Goal: Task Accomplishment & Management: Manage account settings

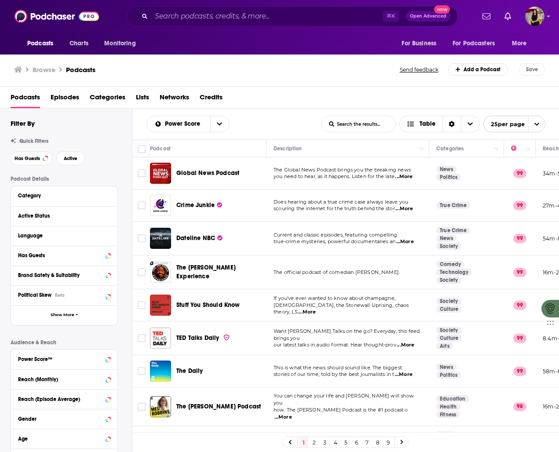
click at [550, 11] on div "Podcasts Charts Monitoring ⌘ K Open Advanced New For Business For Podcasters Mo…" at bounding box center [279, 16] width 559 height 33
click at [548, 15] on icon "Show profile menu" at bounding box center [548, 16] width 4 height 5
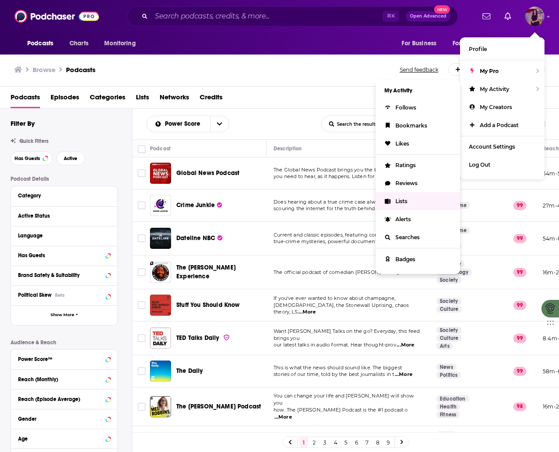
click at [411, 203] on link "Lists" at bounding box center [417, 201] width 84 height 18
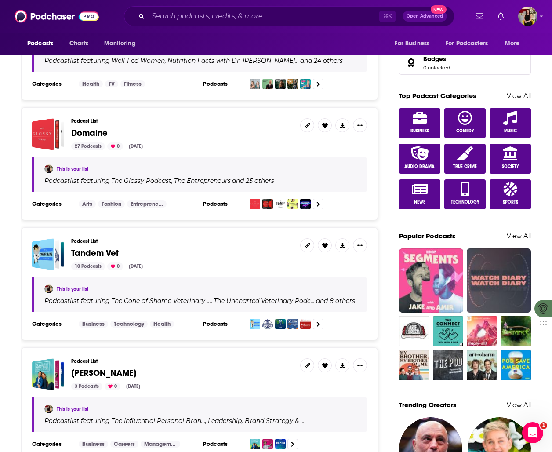
scroll to position [438, 0]
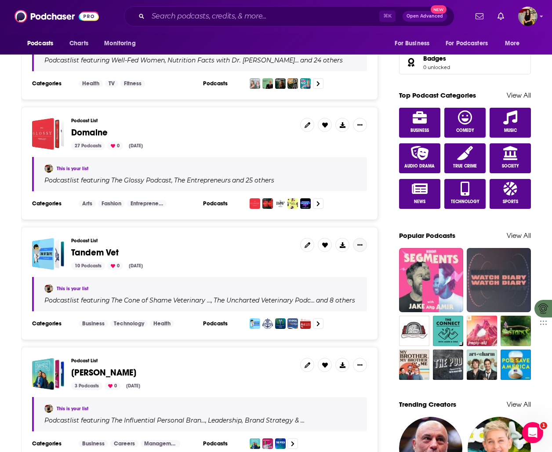
click at [361, 243] on icon "Show More Button" at bounding box center [359, 244] width 5 height 5
click at [240, 230] on div "Podcast List Tandem Vet 10 Podcasts 0 [DATE] This is your list Podcast list fea…" at bounding box center [199, 283] width 357 height 113
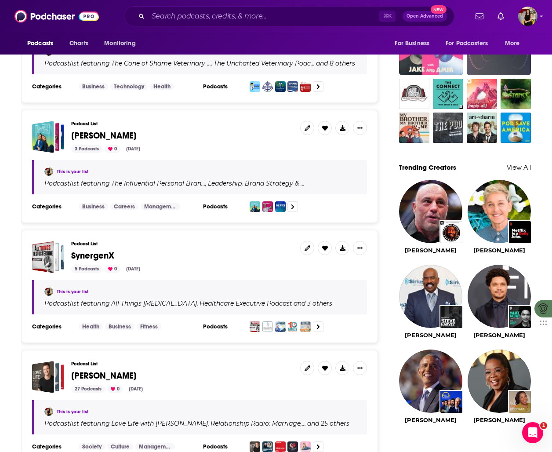
scroll to position [732, 0]
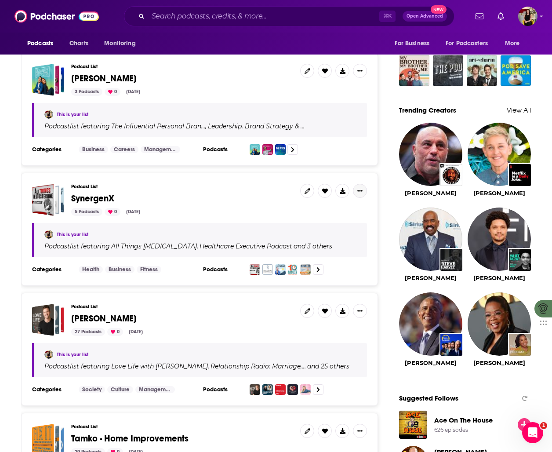
click at [362, 193] on icon "Show More Button" at bounding box center [359, 190] width 5 height 5
click at [251, 197] on div "Podcast List SynergenX 5 Podcasts 0 [DATE]" at bounding box center [182, 200] width 222 height 32
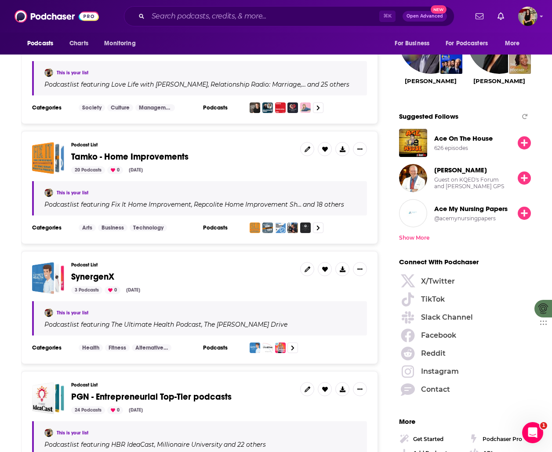
scroll to position [1056, 0]
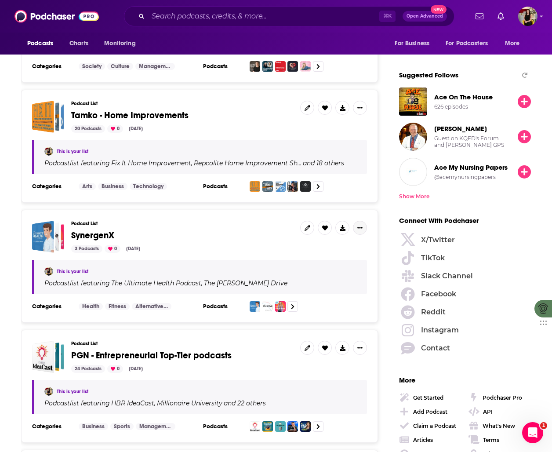
click at [361, 229] on icon "Show More Button" at bounding box center [359, 227] width 5 height 5
click at [79, 226] on h3 "Podcast List" at bounding box center [182, 224] width 222 height 6
click at [85, 235] on span "SynergenX" at bounding box center [92, 235] width 43 height 11
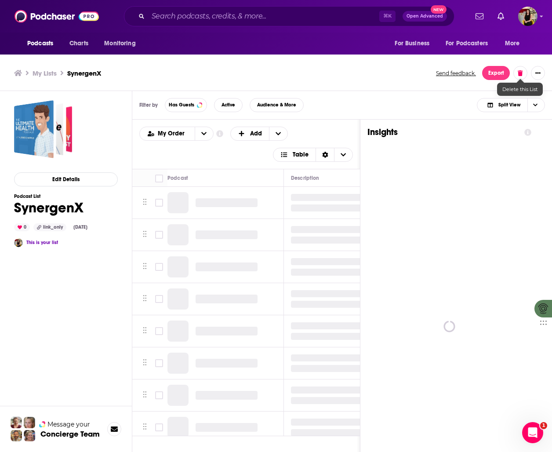
click at [520, 69] on button at bounding box center [520, 73] width 14 height 14
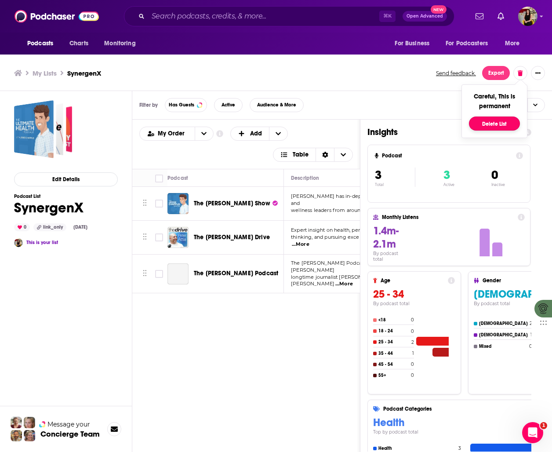
click at [503, 124] on button "Delete List" at bounding box center [494, 123] width 51 height 14
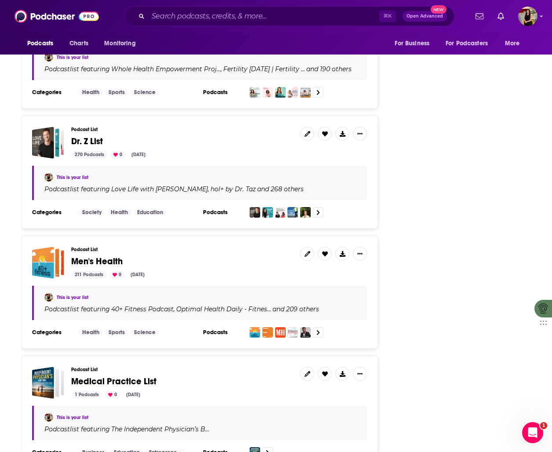
scroll to position [1700, 0]
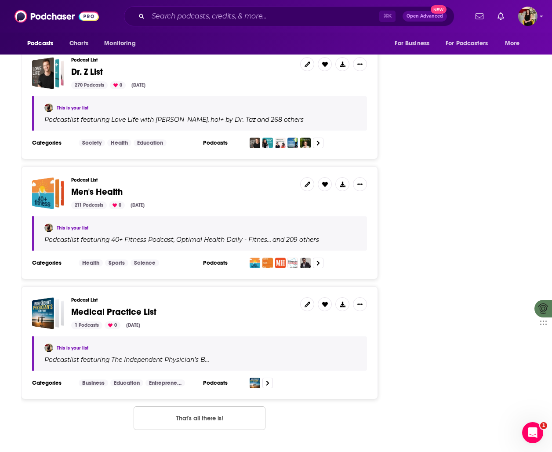
click at [105, 192] on span "Men's Health" at bounding box center [96, 191] width 51 height 11
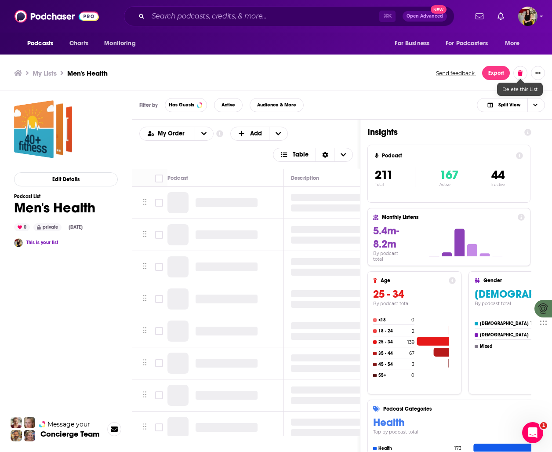
click at [523, 73] on button at bounding box center [520, 73] width 14 height 14
click at [481, 127] on button "Delete List" at bounding box center [494, 123] width 51 height 14
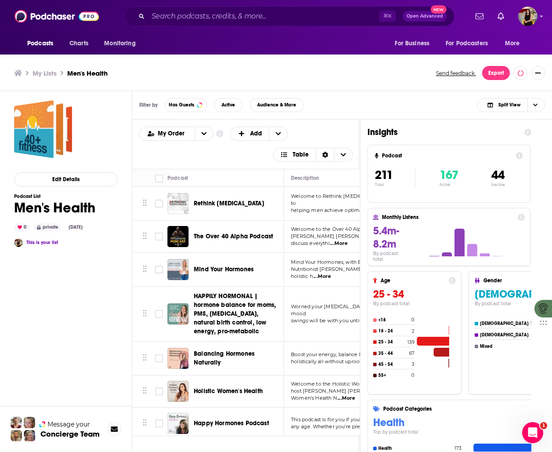
click at [44, 71] on h3 "My Lists" at bounding box center [45, 73] width 24 height 8
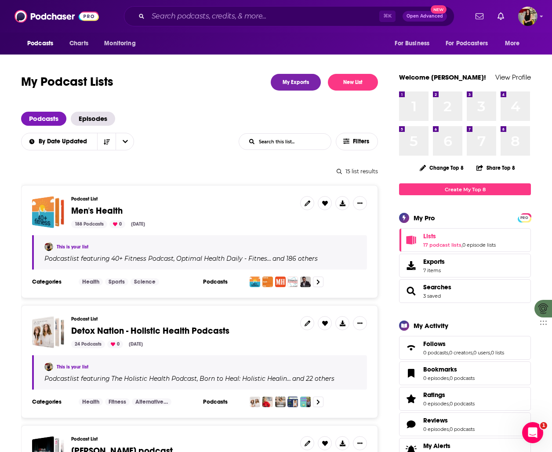
click at [91, 205] on div "Podcast List Men's Health 188 Podcasts 0 [DATE]" at bounding box center [182, 212] width 222 height 32
click at [98, 211] on span "Men's Health" at bounding box center [96, 210] width 51 height 11
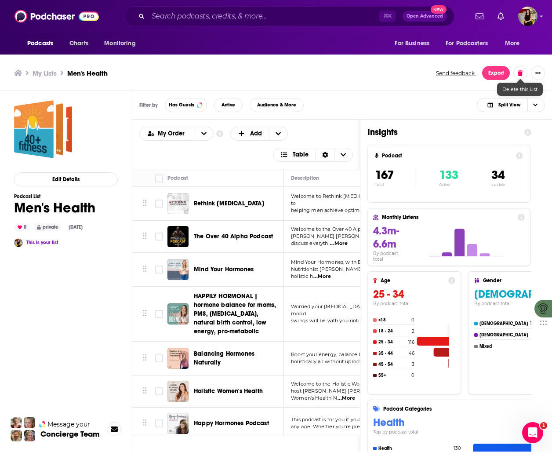
click at [522, 75] on icon at bounding box center [520, 73] width 5 height 6
click at [498, 122] on button "Delete List" at bounding box center [494, 123] width 51 height 14
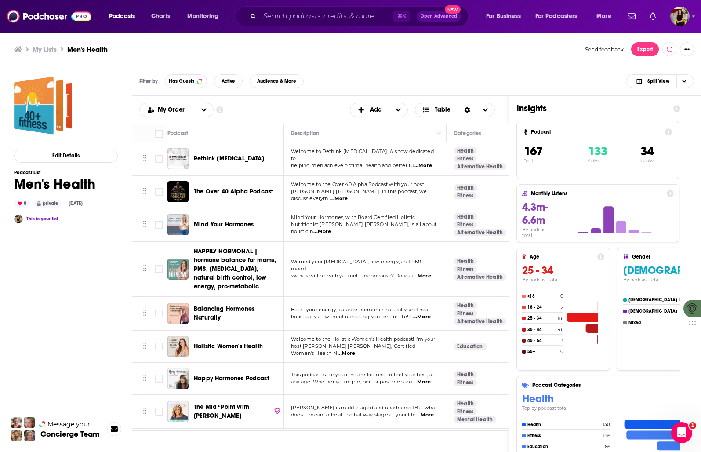
click at [47, 50] on h3 "My Lists" at bounding box center [45, 49] width 24 height 8
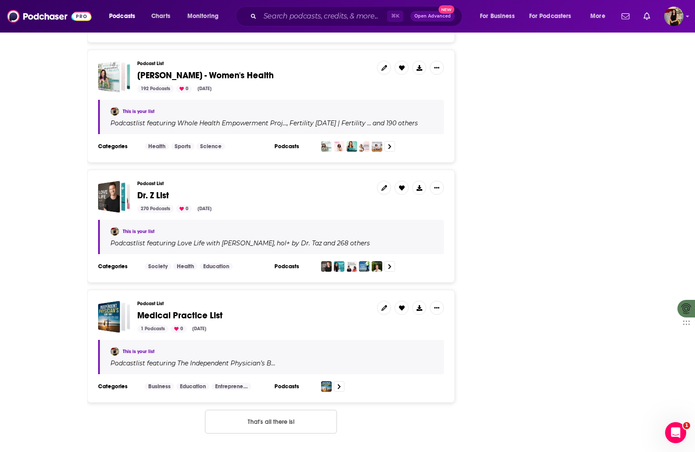
scroll to position [1566, 0]
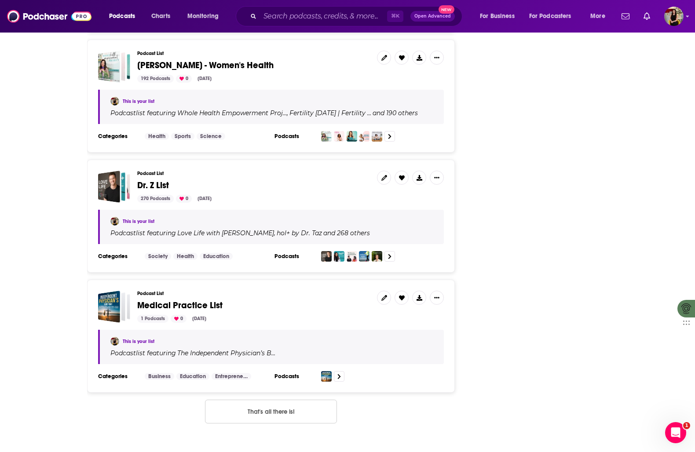
click at [287, 409] on button "That's all there is!" at bounding box center [271, 412] width 132 height 24
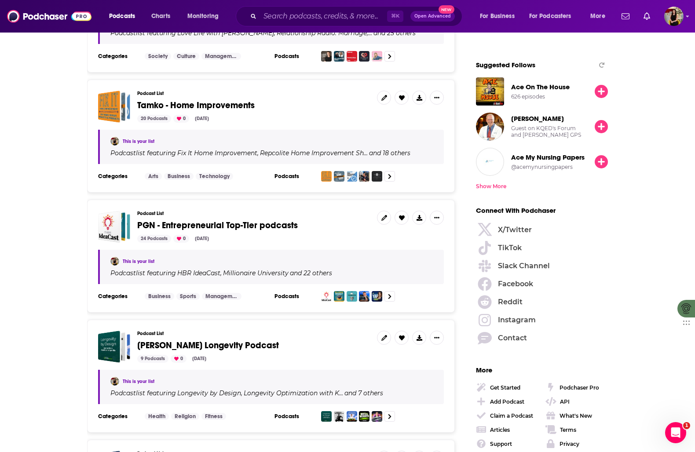
scroll to position [1040, 0]
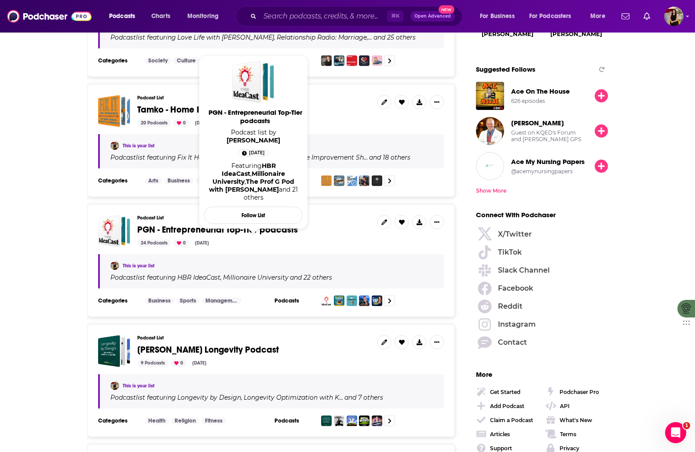
click at [258, 224] on span "PGN - Entrepreneurial Top-Tier podcasts" at bounding box center [217, 229] width 160 height 11
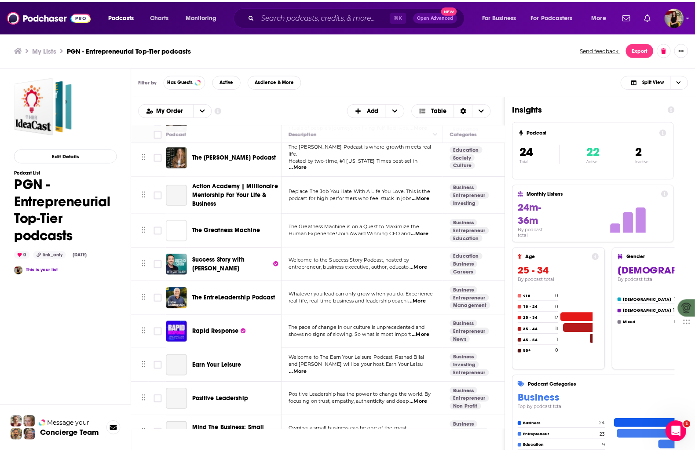
scroll to position [427, 0]
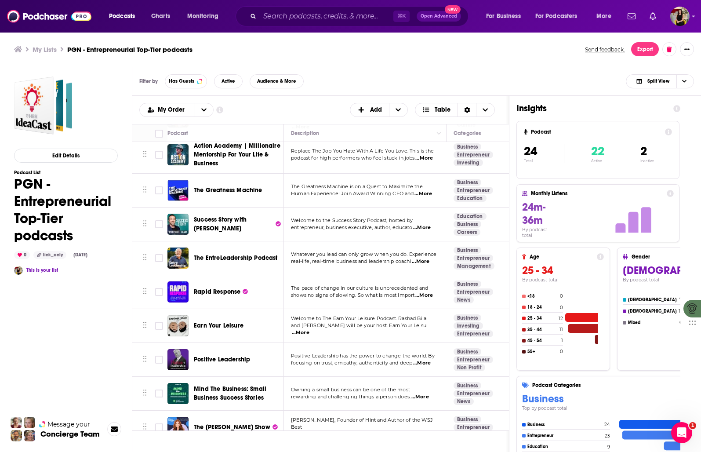
click at [47, 45] on h3 "My Lists" at bounding box center [45, 49] width 24 height 8
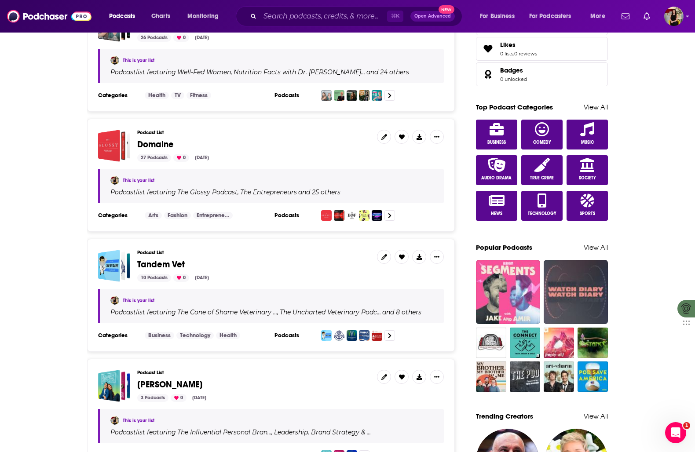
scroll to position [406, 0]
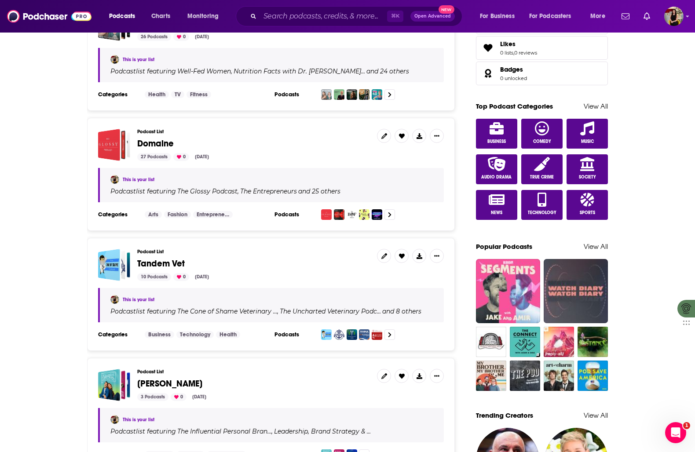
click at [163, 263] on span "Tandem Vet" at bounding box center [160, 263] width 47 height 11
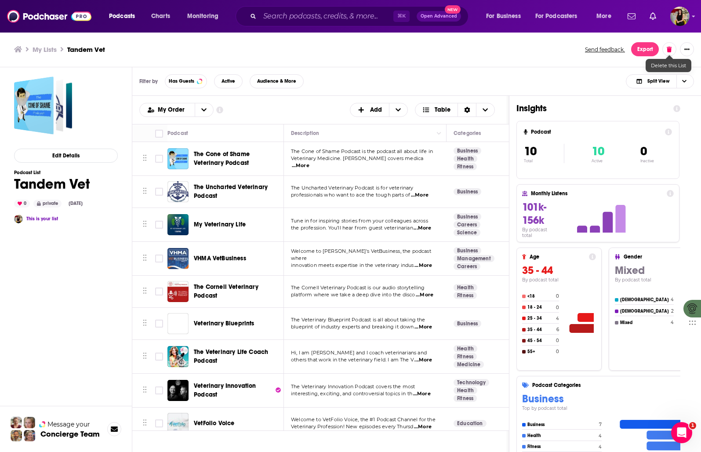
click at [558, 52] on icon at bounding box center [669, 50] width 5 height 6
click at [558, 101] on button "Delete List" at bounding box center [643, 100] width 51 height 14
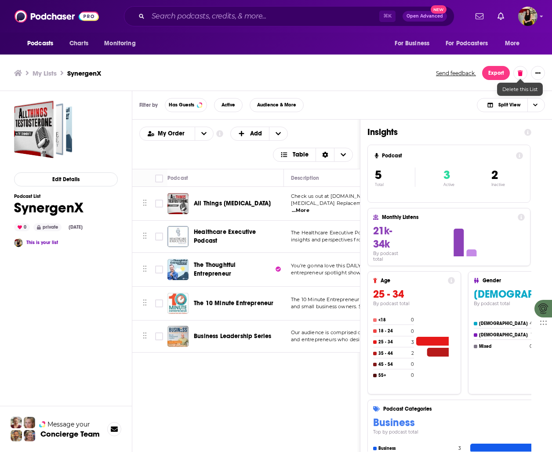
click at [517, 74] on button at bounding box center [520, 73] width 14 height 14
click at [502, 121] on button "Delete List" at bounding box center [494, 123] width 51 height 14
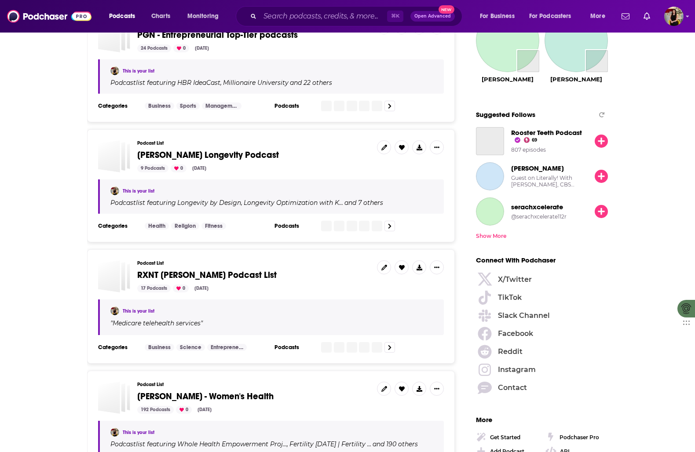
scroll to position [995, 0]
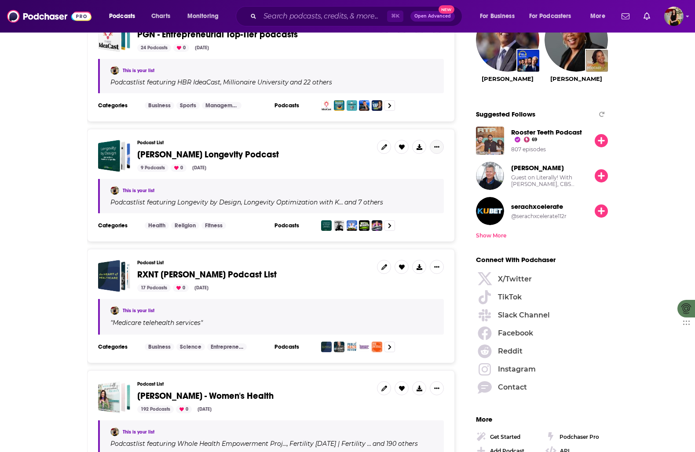
click at [435, 144] on icon "Show More Button" at bounding box center [436, 146] width 5 height 5
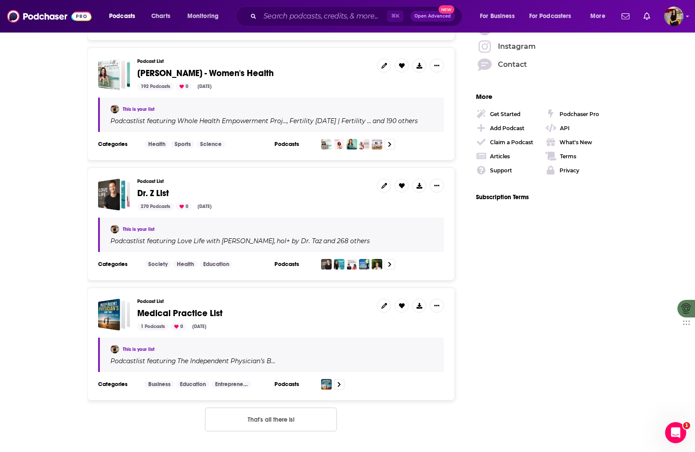
scroll to position [1327, 0]
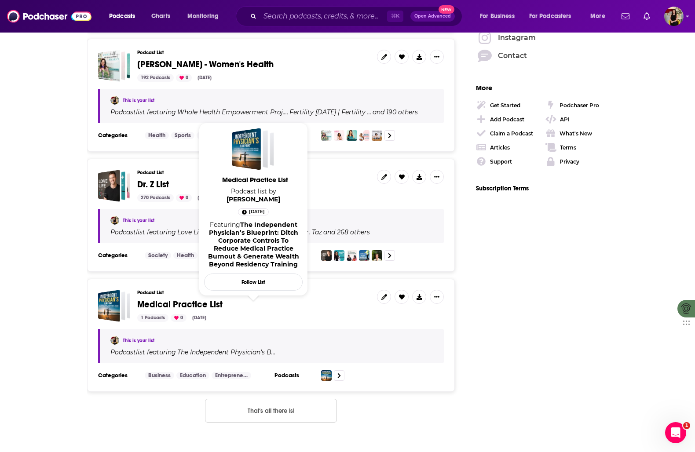
click at [172, 301] on span "Medical Practice List" at bounding box center [179, 304] width 85 height 11
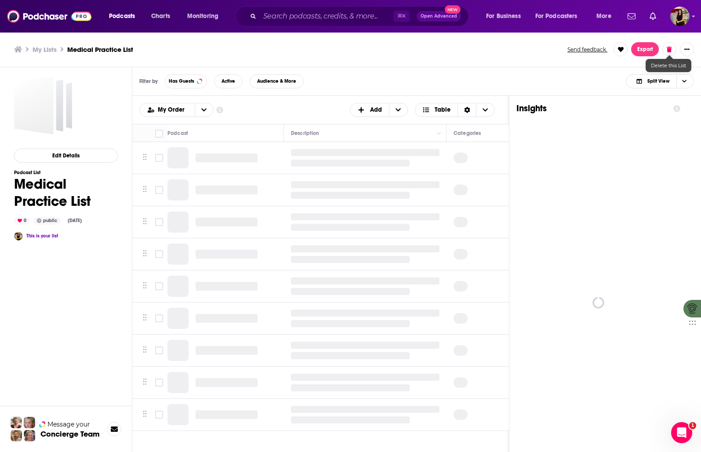
click at [670, 47] on icon at bounding box center [669, 49] width 5 height 6
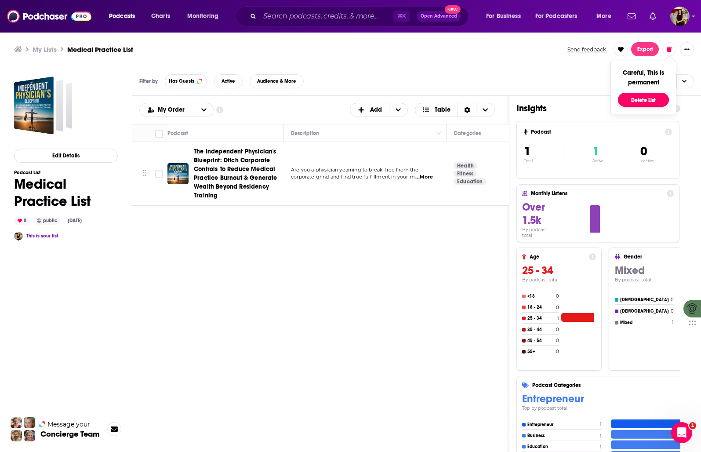
click at [653, 98] on button "Delete List" at bounding box center [643, 100] width 51 height 14
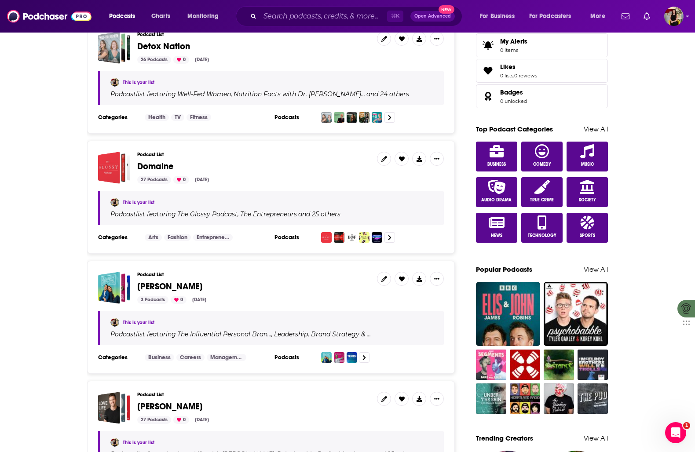
scroll to position [419, 0]
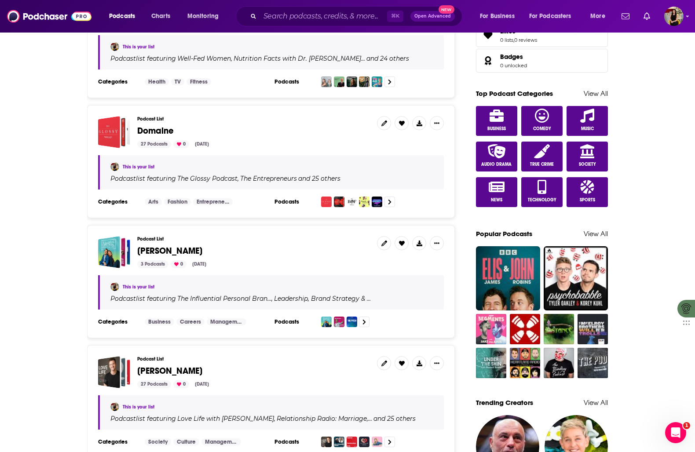
click at [146, 245] on span "[PERSON_NAME]" at bounding box center [169, 250] width 65 height 11
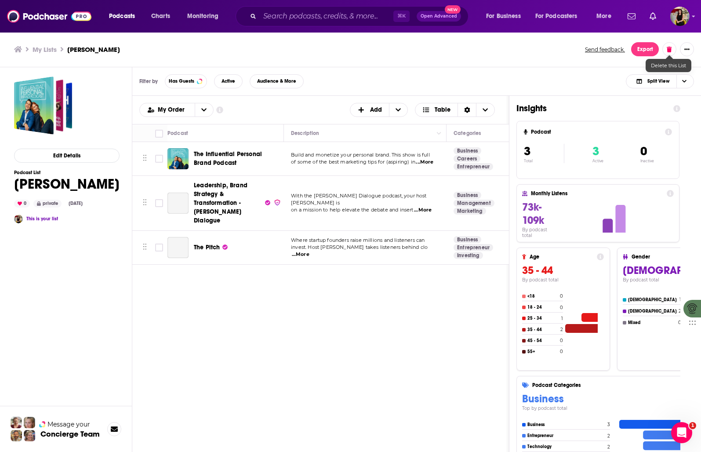
click at [670, 50] on icon at bounding box center [669, 49] width 5 height 6
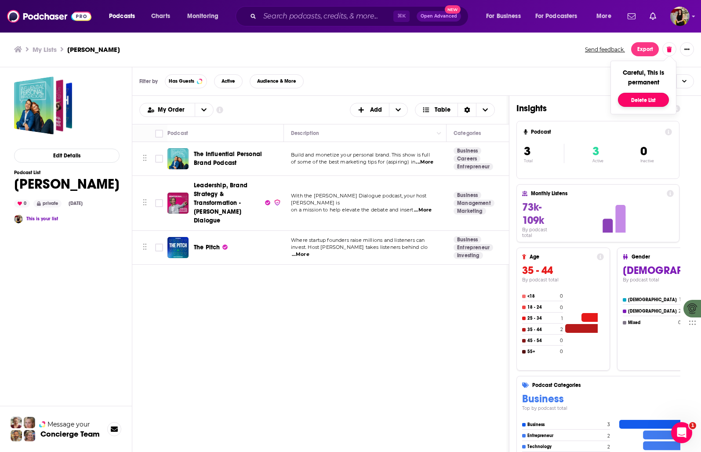
click at [652, 98] on button "Delete List" at bounding box center [643, 100] width 51 height 14
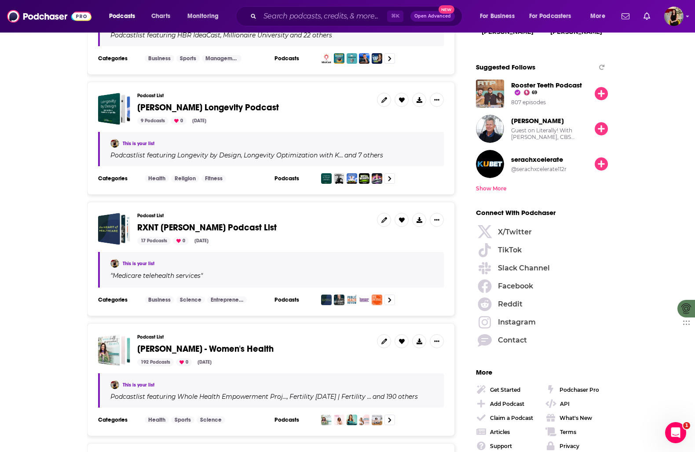
scroll to position [1044, 0]
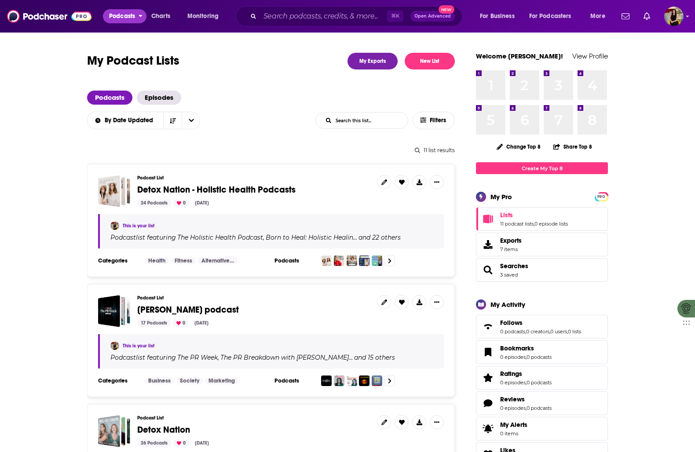
click at [119, 10] on span "Podcasts" at bounding box center [122, 16] width 26 height 12
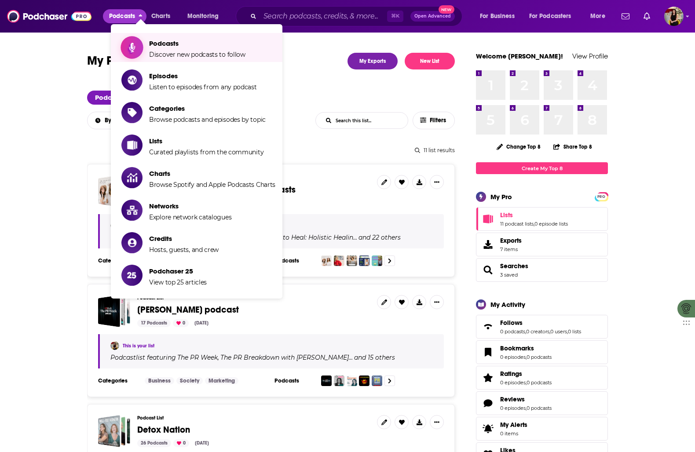
click at [164, 47] on span "Podcasts" at bounding box center [197, 43] width 96 height 8
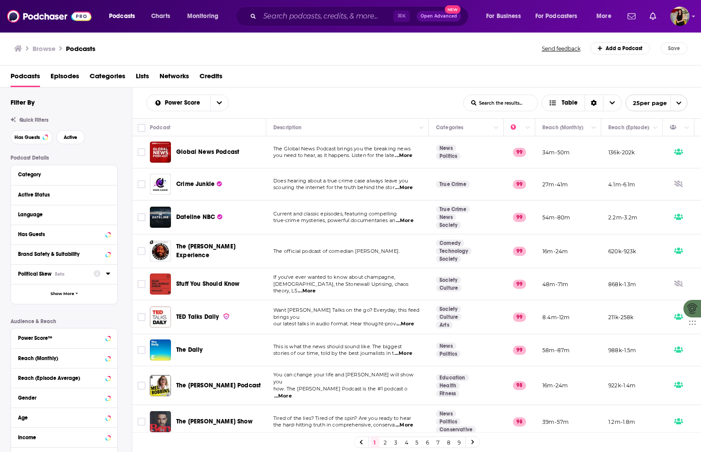
click at [108, 274] on icon at bounding box center [108, 274] width 4 height 2
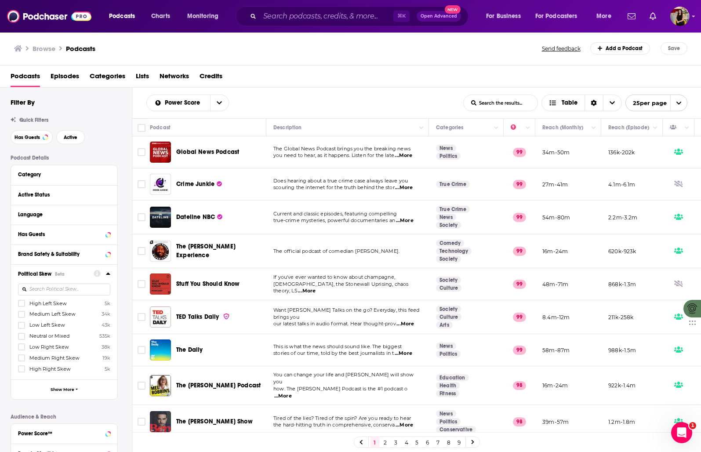
click at [109, 277] on icon at bounding box center [108, 273] width 4 height 7
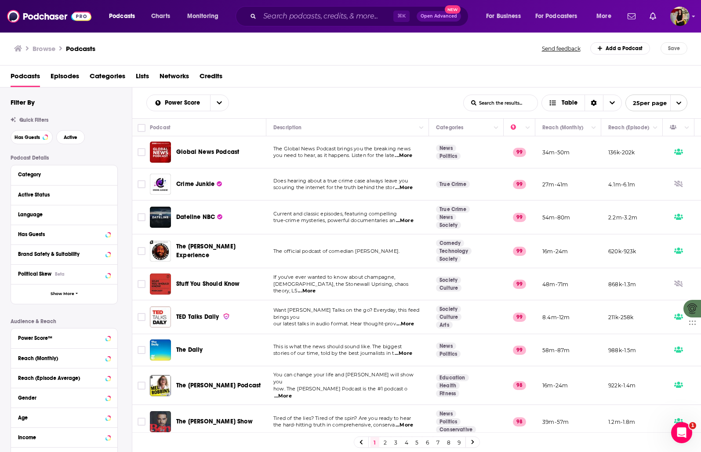
click at [316, 288] on span "...More" at bounding box center [307, 291] width 18 height 7
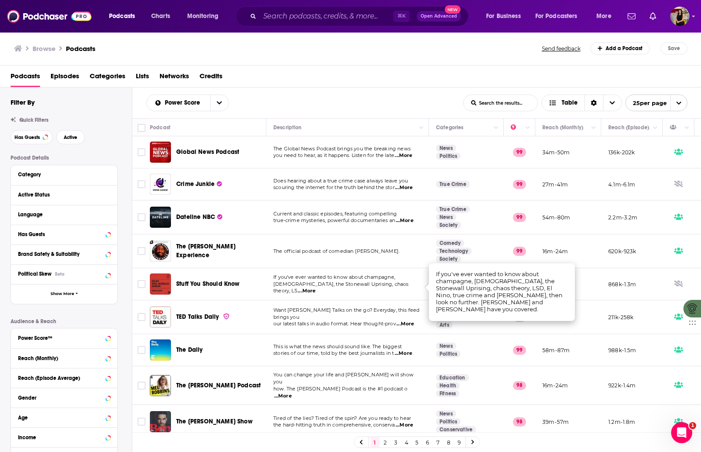
click at [357, 287] on span "[DEMOGRAPHIC_DATA], the Stonewall Uprising, chaos theory, LS" at bounding box center [340, 287] width 135 height 13
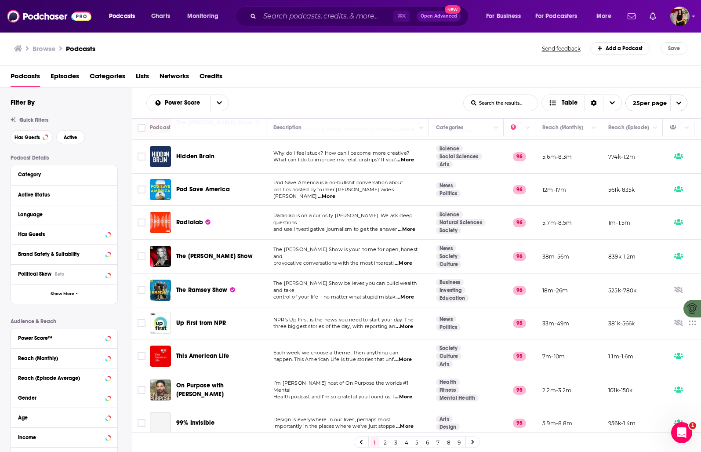
scroll to position [538, 0]
click at [411, 422] on span "...More" at bounding box center [405, 425] width 18 height 7
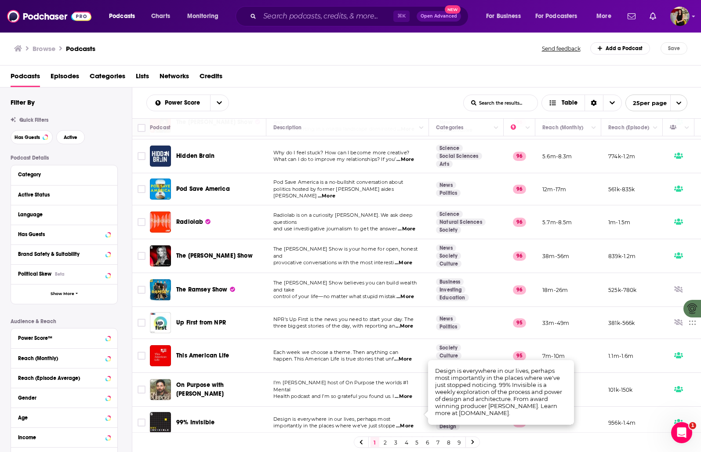
click at [358, 422] on span "importantly in the places where we've just stoppe" at bounding box center [334, 425] width 122 height 6
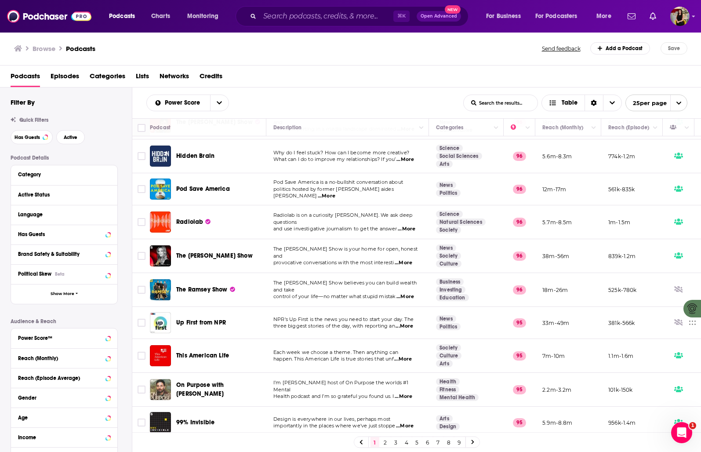
click at [386, 440] on link "2" at bounding box center [385, 442] width 9 height 11
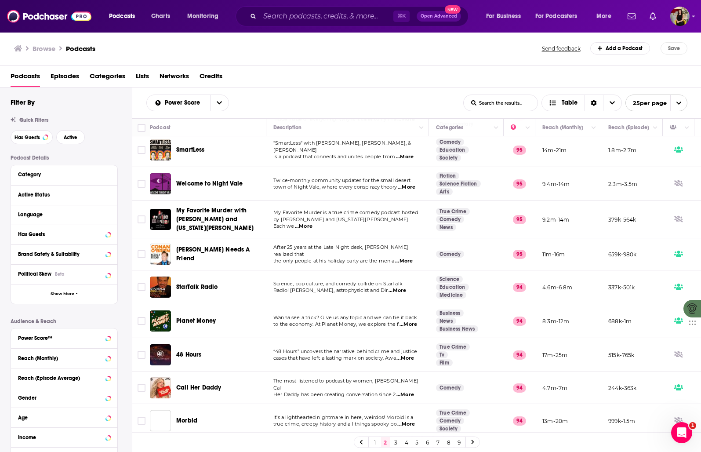
scroll to position [37, 0]
